Goal: Task Accomplishment & Management: Manage account settings

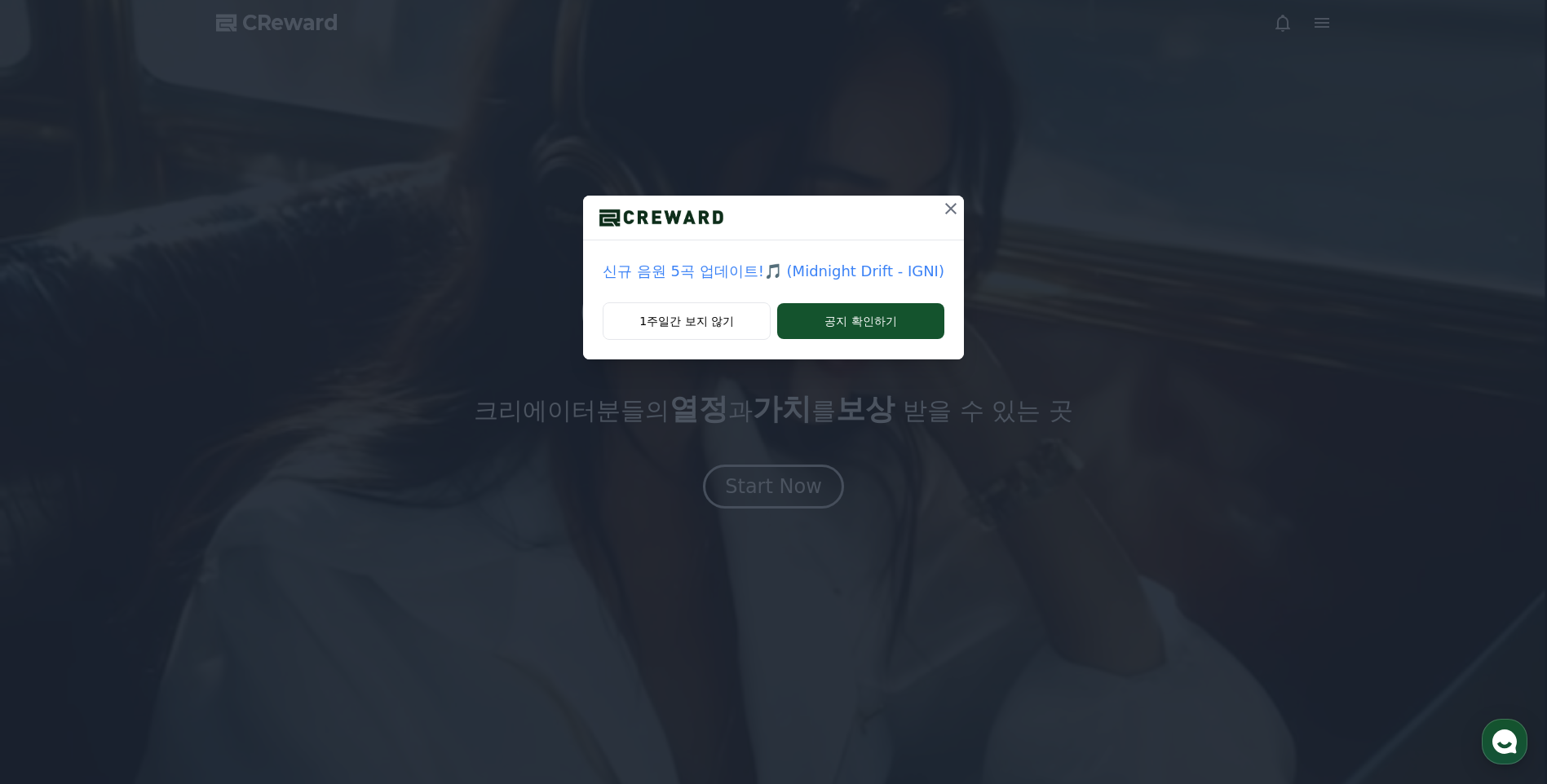
click at [948, 212] on icon at bounding box center [952, 209] width 20 height 20
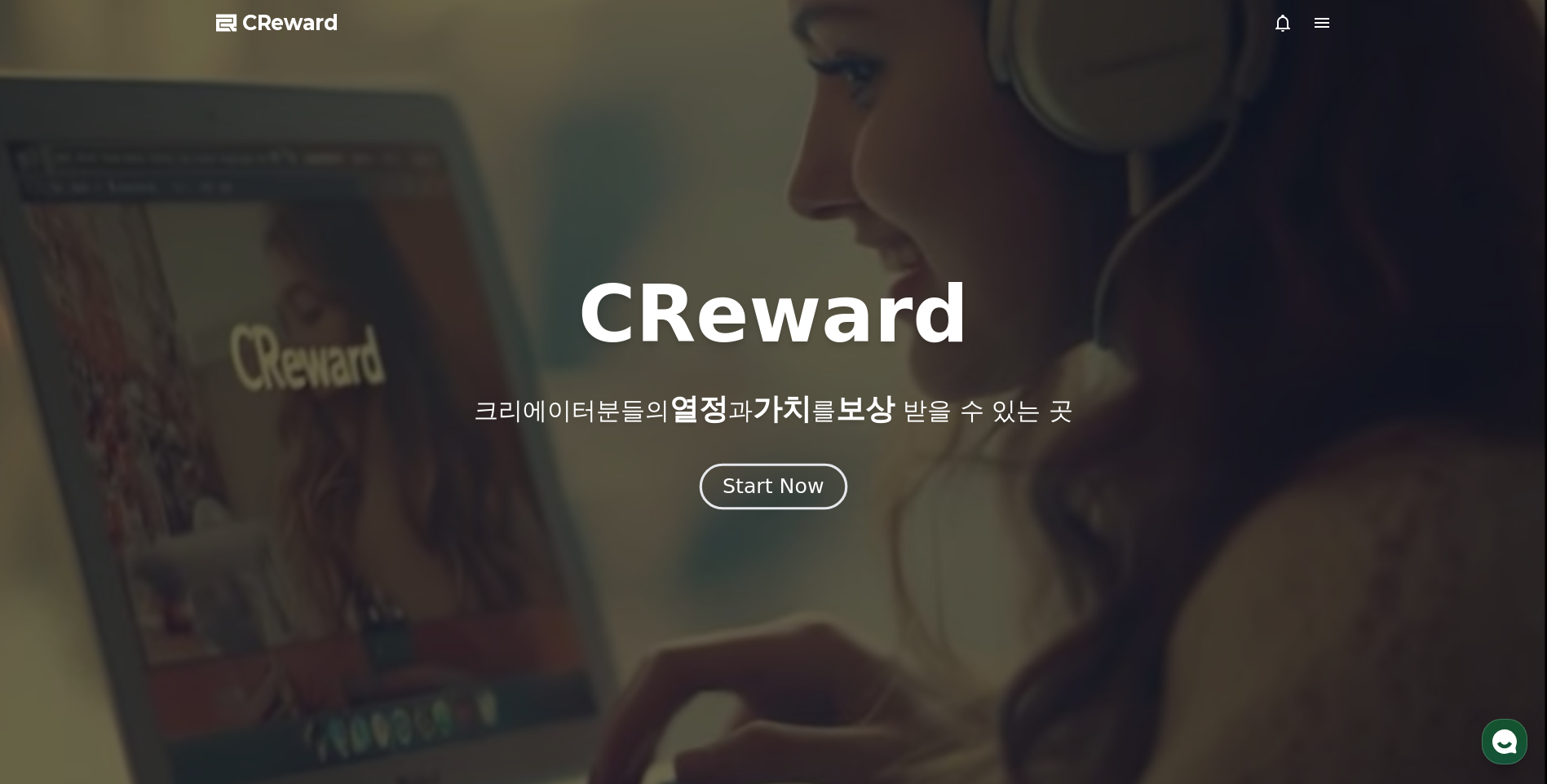
click at [824, 475] on button "Start Now" at bounding box center [773, 486] width 147 height 46
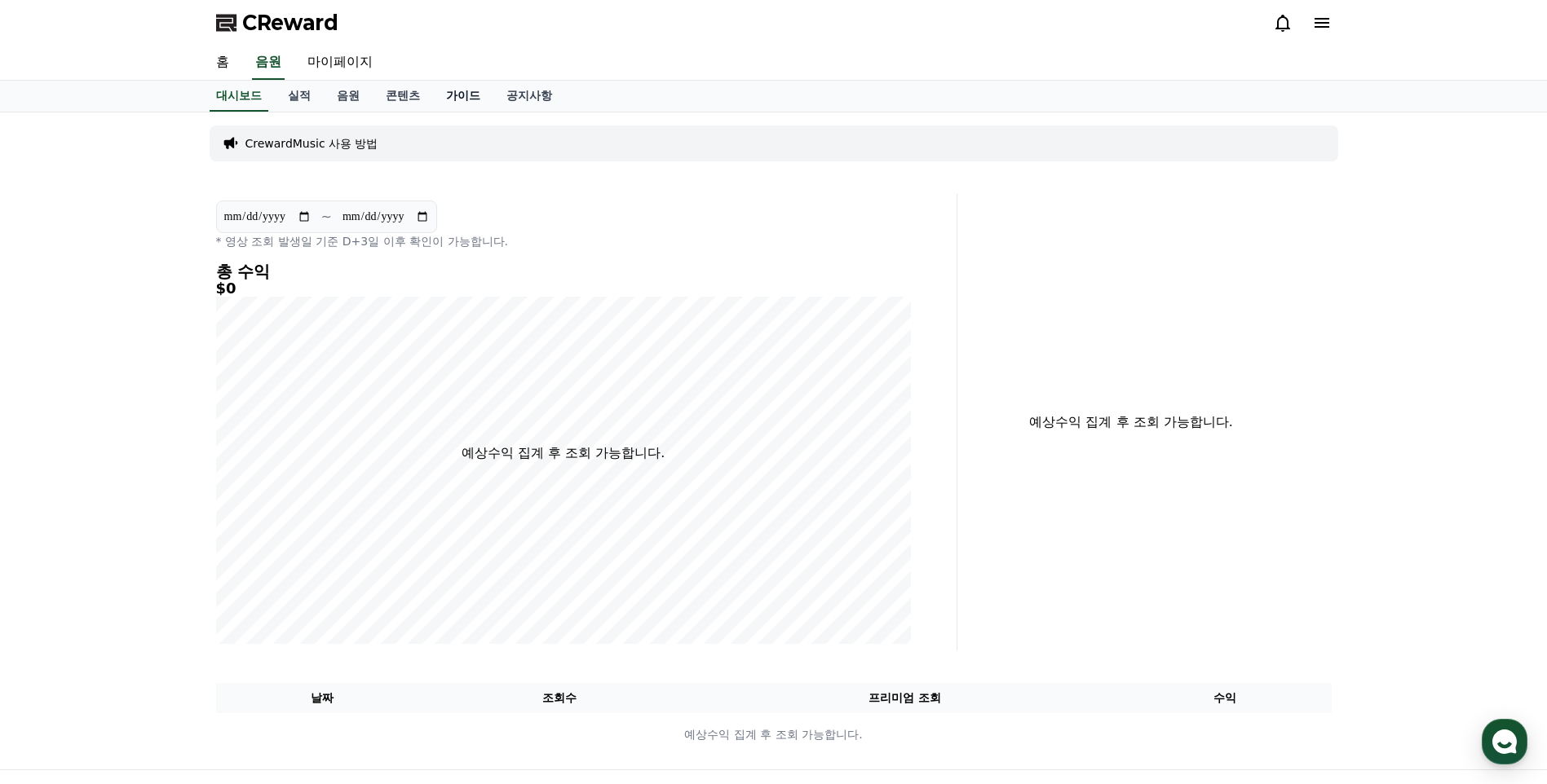
click at [469, 105] on link "가이드" at bounding box center [463, 96] width 60 height 31
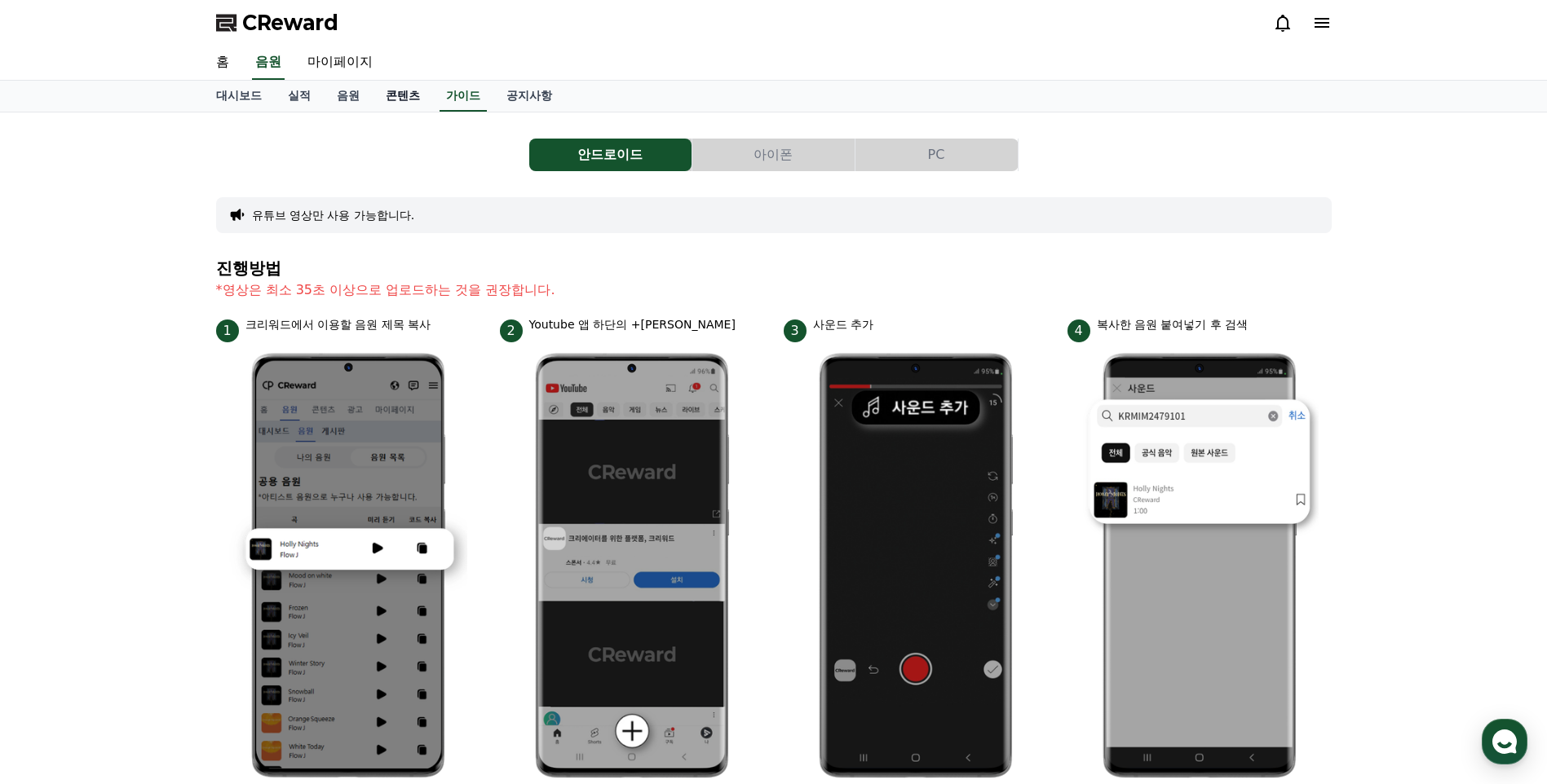
click at [410, 98] on link "콘텐츠" at bounding box center [403, 96] width 60 height 31
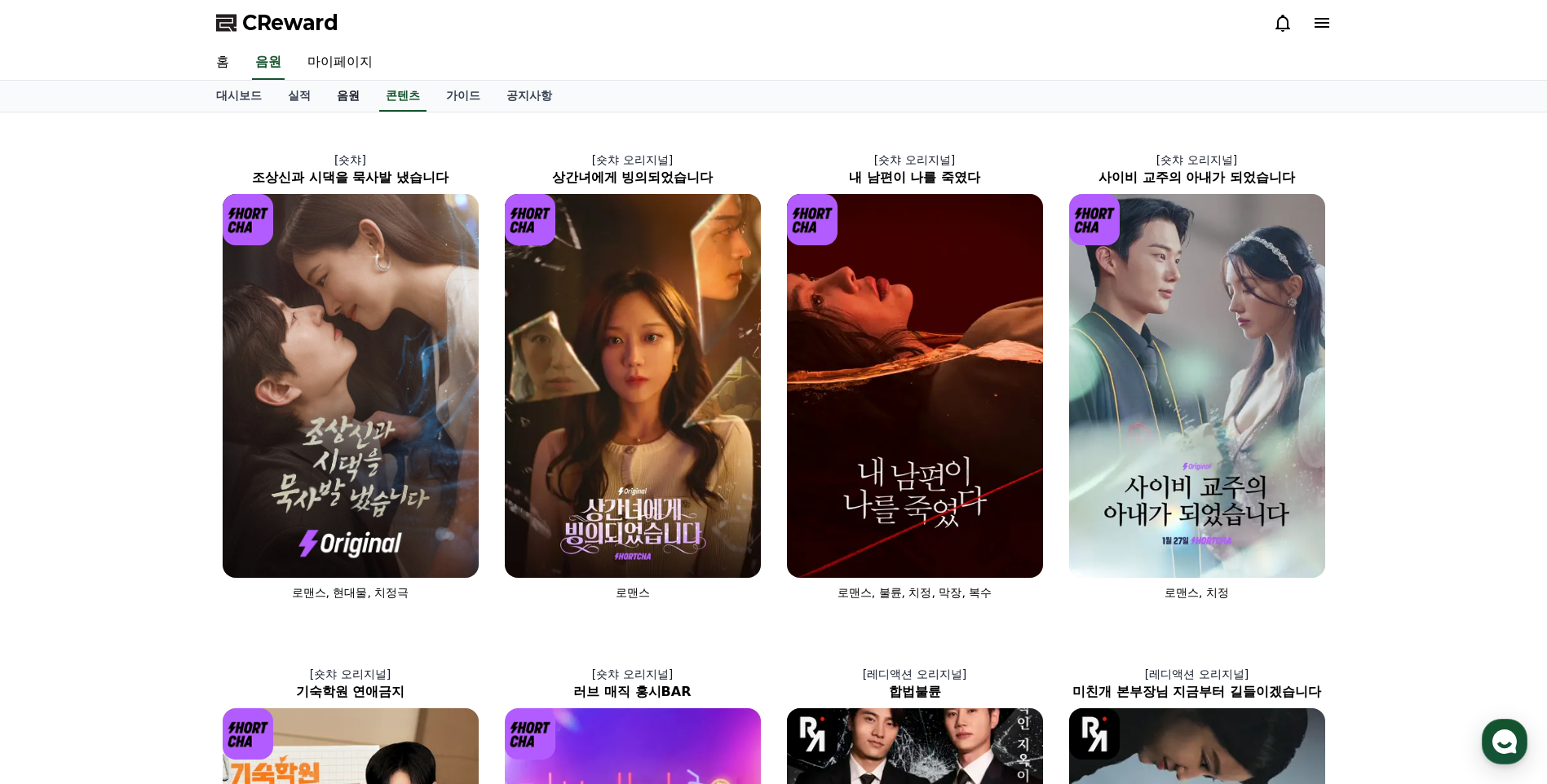
click at [350, 100] on link "음원" at bounding box center [347, 96] width 48 height 31
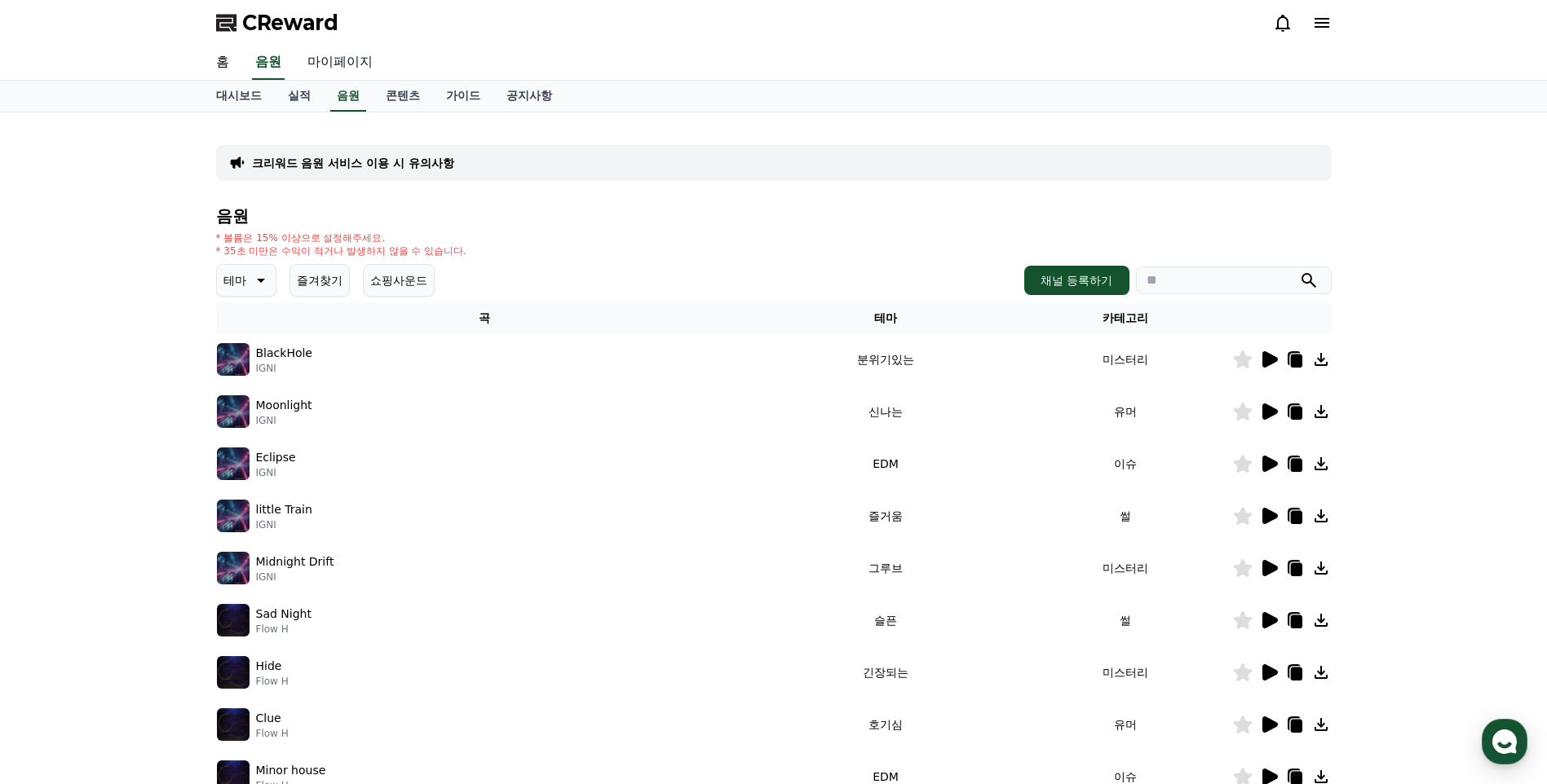
click at [322, 59] on link "마이페이지" at bounding box center [340, 62] width 91 height 35
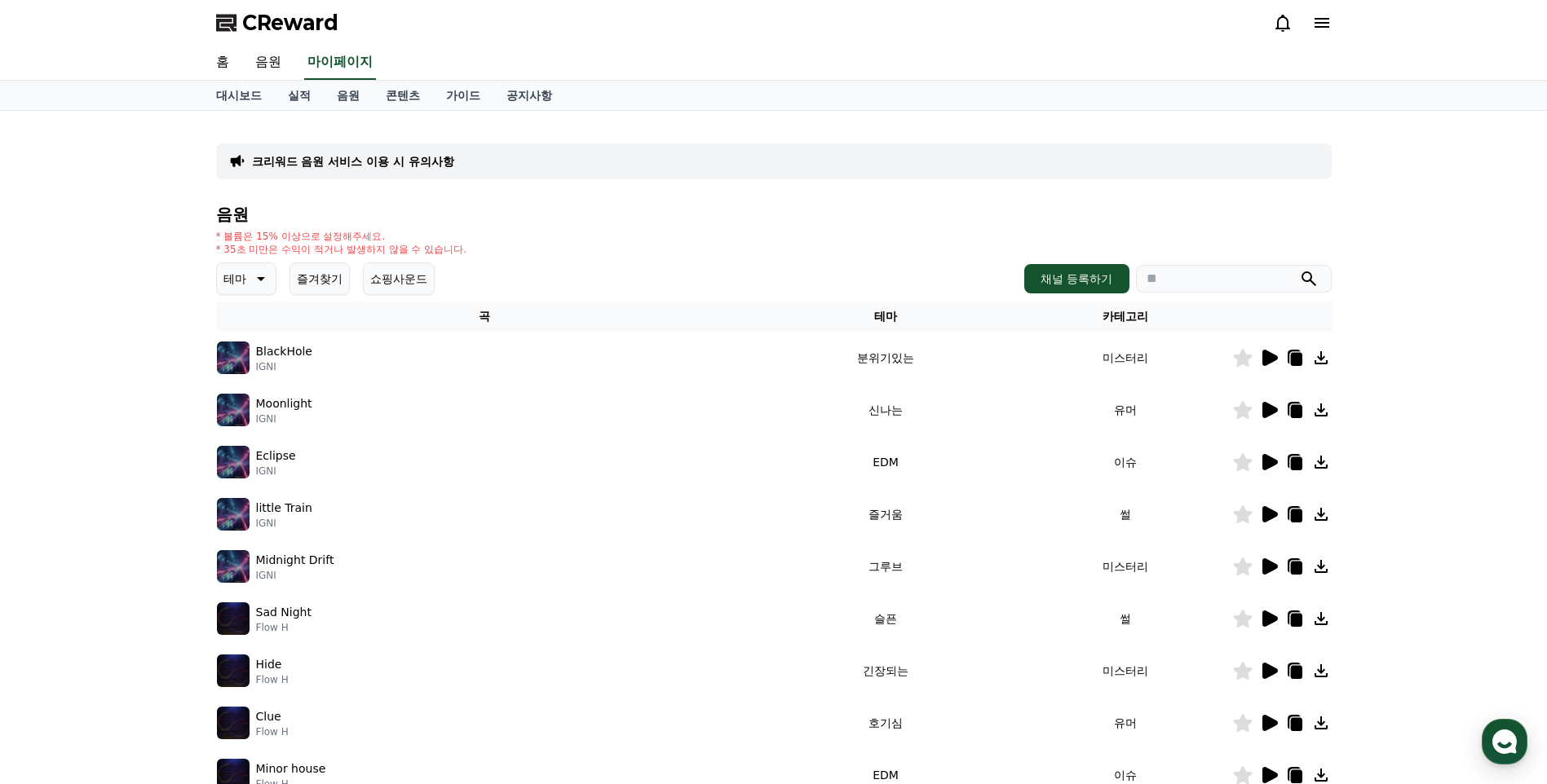
select select "**********"
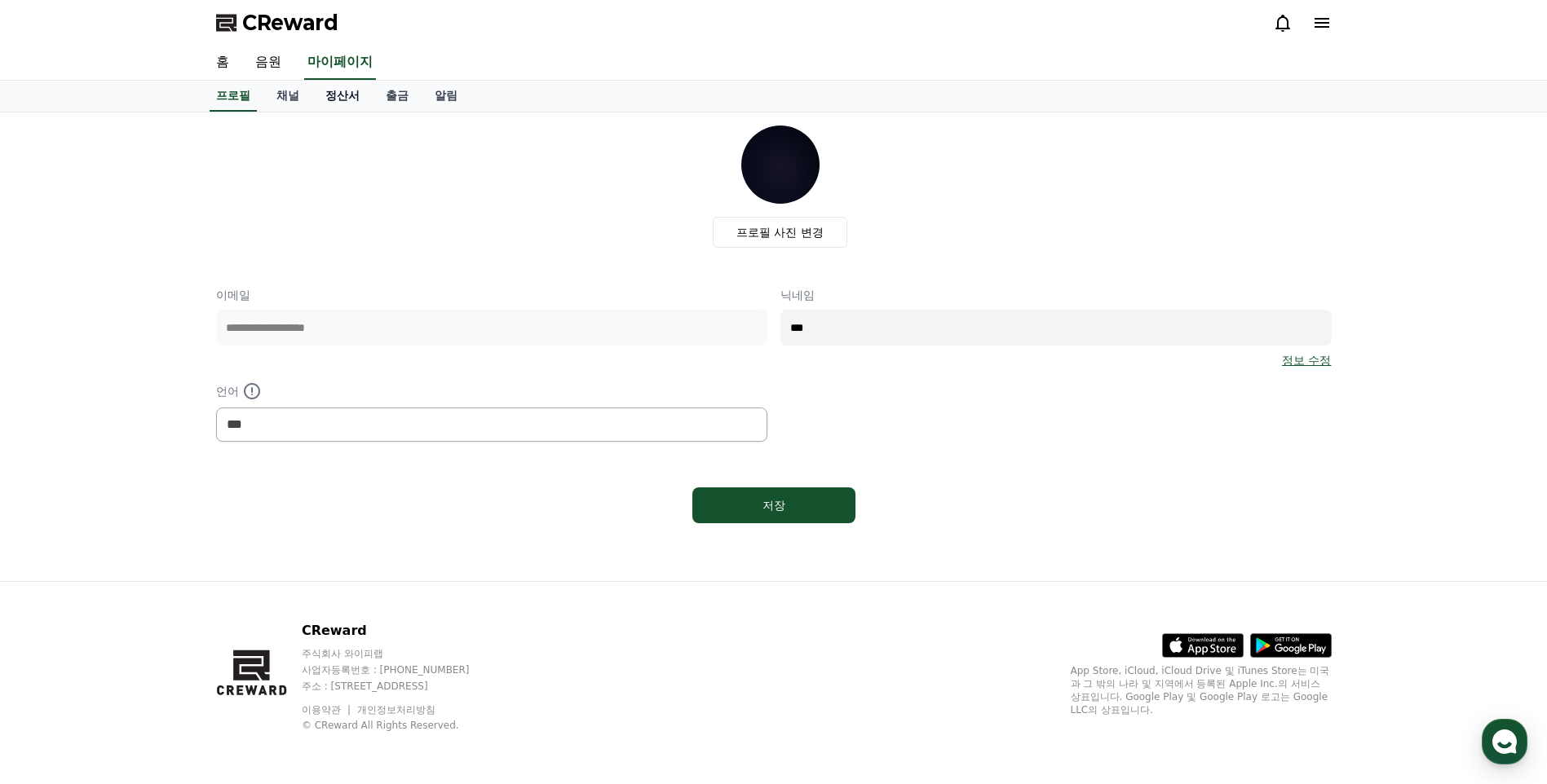
drag, startPoint x: 310, startPoint y: 90, endPoint x: 319, endPoint y: 95, distance: 10.3
click at [310, 91] on link "채널" at bounding box center [287, 96] width 48 height 31
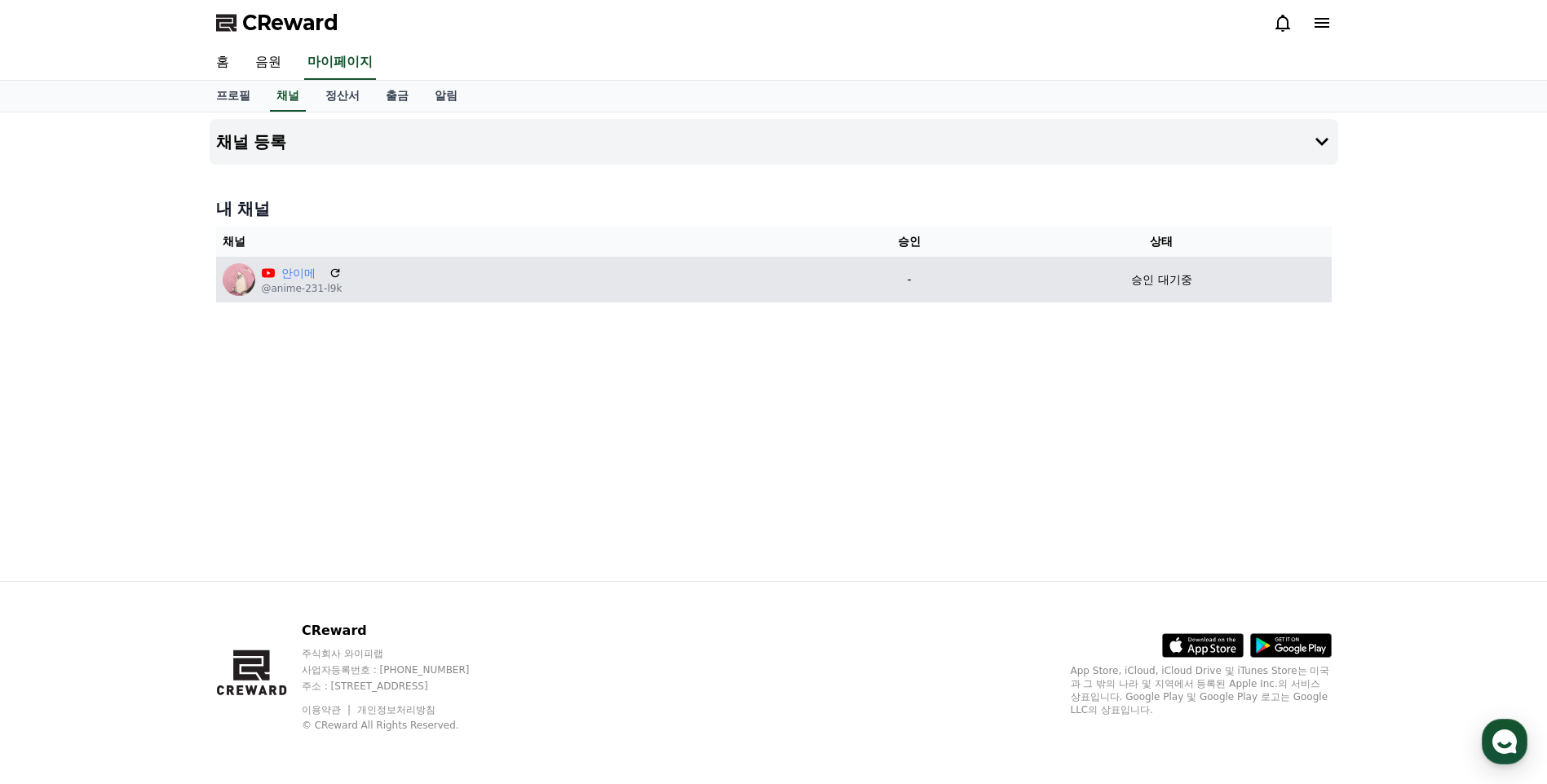
drag, startPoint x: 1087, startPoint y: 274, endPoint x: 1143, endPoint y: 281, distance: 56.4
click at [1090, 275] on div "승인 대기중" at bounding box center [1161, 280] width 326 height 17
click at [1155, 270] on td "승인 대기중" at bounding box center [1161, 280] width 339 height 45
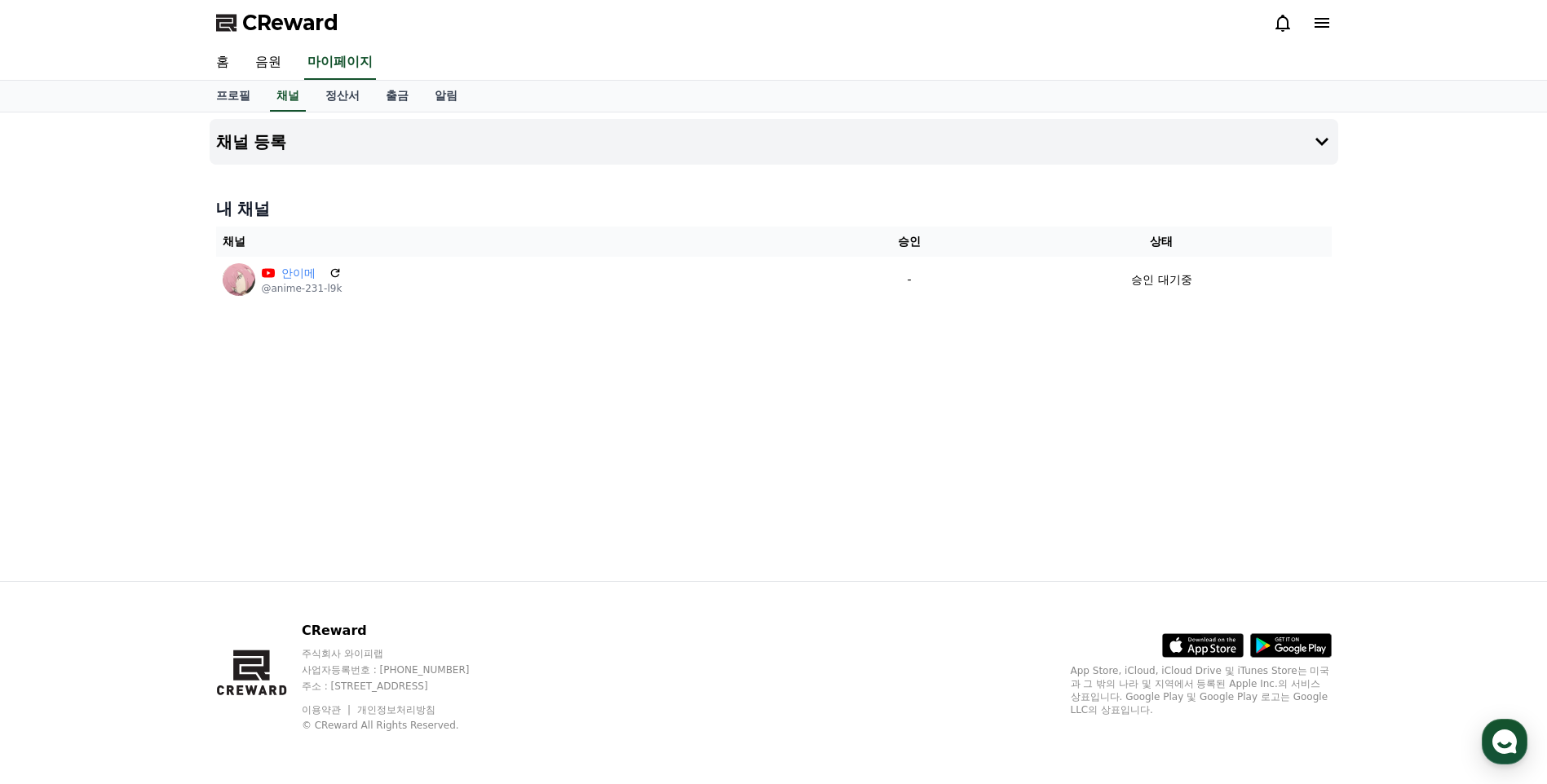
click at [898, 189] on div "채널 등록 내 채널 채널 승인 상태 안이메 @anime-231-l9k - 승인 대기중" at bounding box center [774, 347] width 1141 height 469
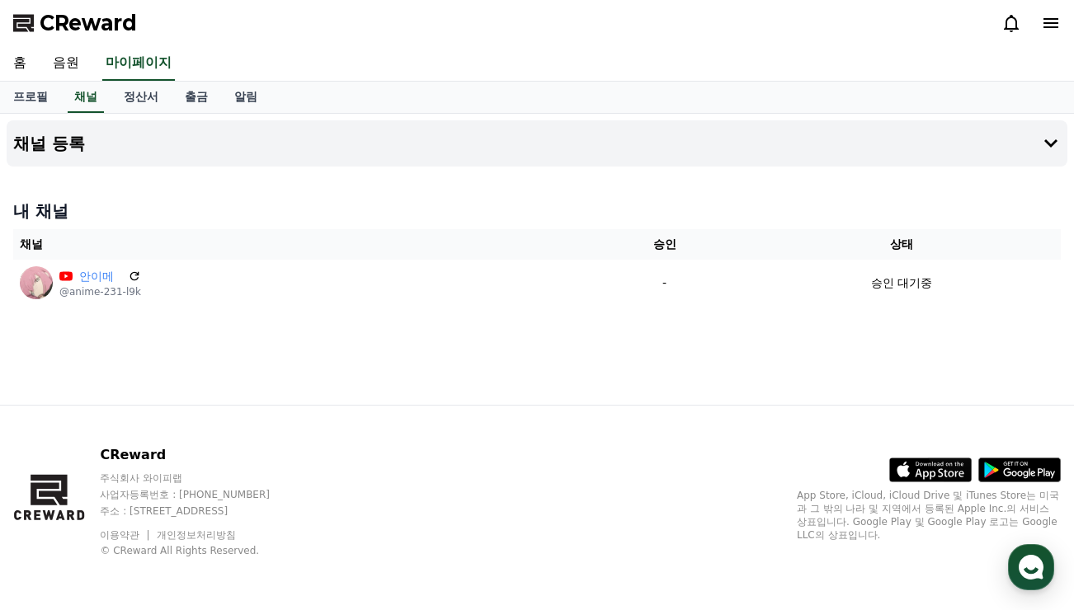
click at [298, 26] on div "CReward" at bounding box center [537, 23] width 1074 height 46
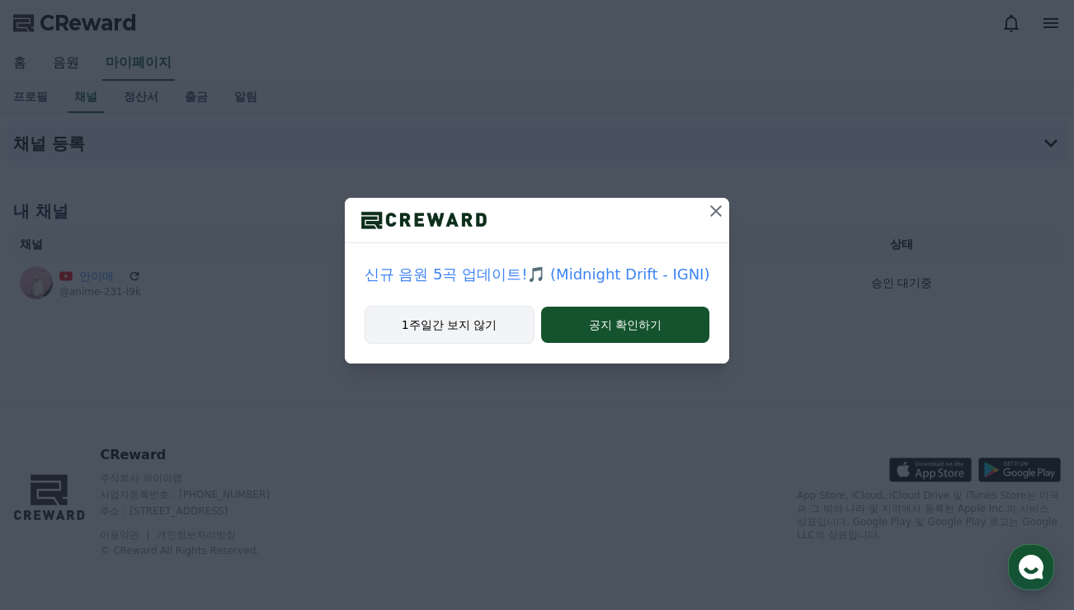
click at [476, 319] on button "1주일간 보지 않기" at bounding box center [449, 325] width 170 height 38
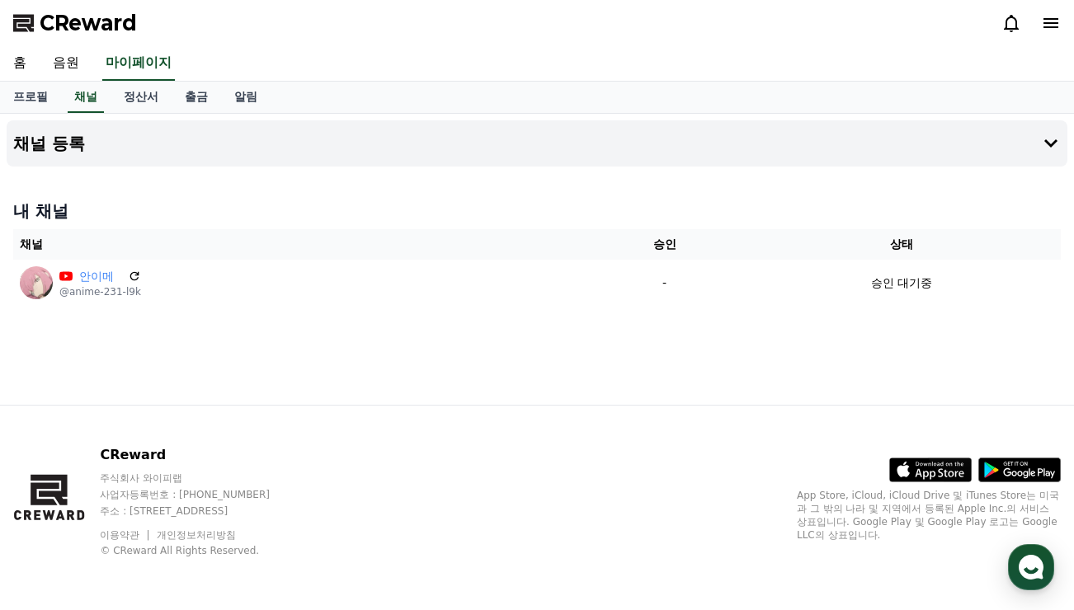
click at [568, 330] on div "채널 등록 내 채널 채널 승인 상태 안이메 @anime-231-l9k - 승인 대기중" at bounding box center [537, 259] width 1074 height 291
